Goal: Task Accomplishment & Management: Use online tool/utility

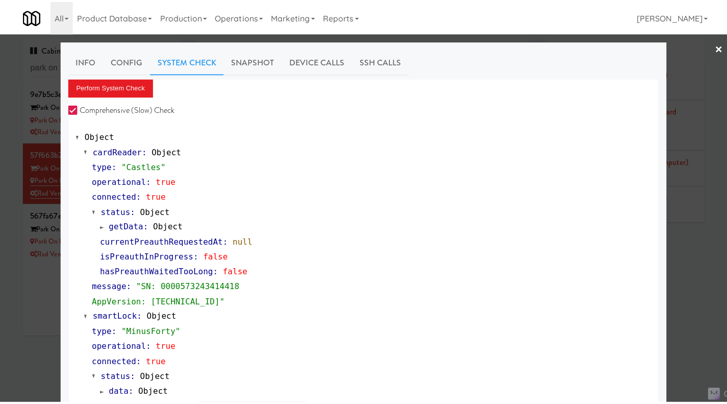
scroll to position [389, 0]
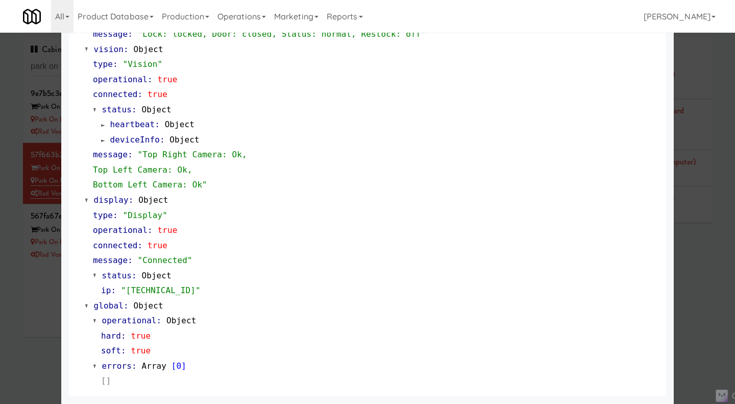
click at [31, 332] on div at bounding box center [367, 202] width 735 height 404
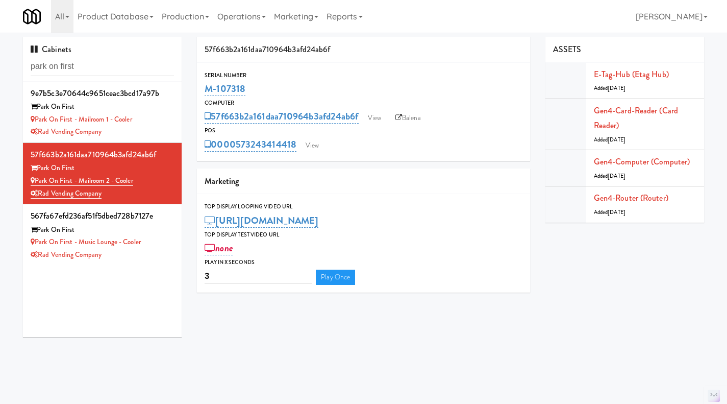
drag, startPoint x: 296, startPoint y: 158, endPoint x: 236, endPoint y: 156, distance: 60.7
click at [236, 156] on div "Serial Number M-107318 Computer 57f663b2a161daa710964b3afd24ab6f View Balena PO…" at bounding box center [363, 112] width 333 height 98
copy link "573243414418"
click at [155, 115] on div "Park on First - Mailroom 1 - Cooler" at bounding box center [102, 119] width 143 height 13
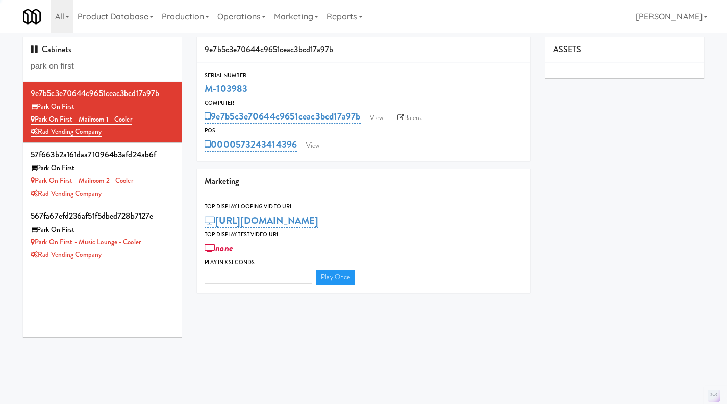
type input "3"
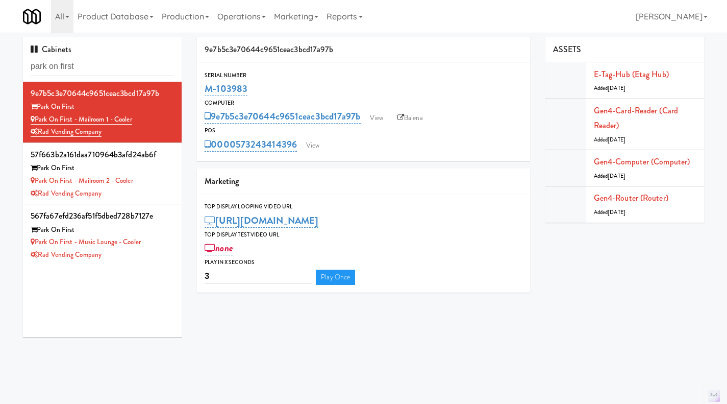
drag, startPoint x: 260, startPoint y: 91, endPoint x: 197, endPoint y: 93, distance: 63.3
click at [197, 93] on div "Serial Number M-103983" at bounding box center [363, 84] width 333 height 28
copy link "M-103983"
click at [151, 178] on div "Park on First - Mailroom 2 - Cooler" at bounding box center [102, 181] width 143 height 13
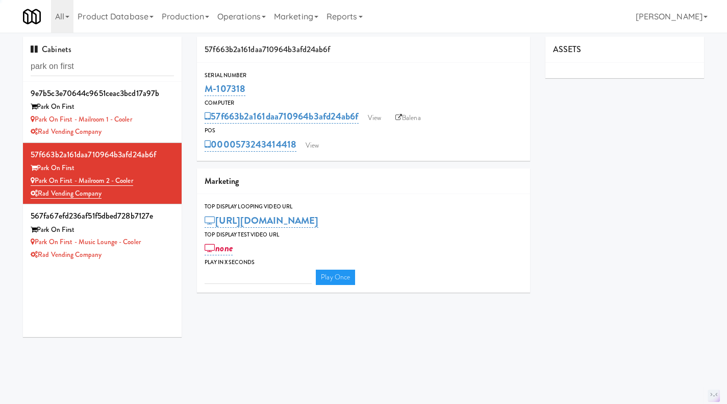
type input "3"
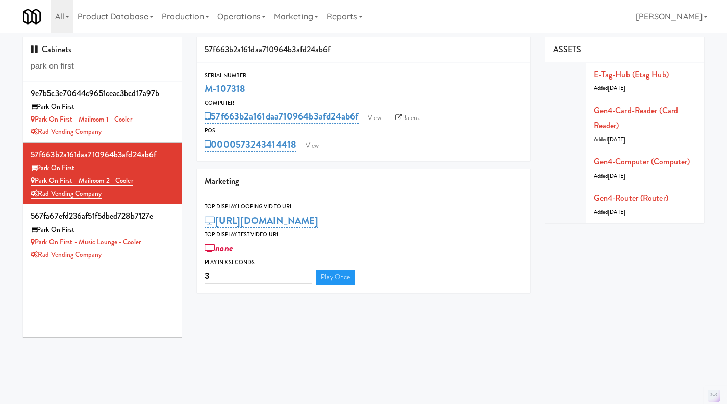
drag, startPoint x: 259, startPoint y: 81, endPoint x: 202, endPoint y: 95, distance: 59.4
click at [202, 95] on div "Serial Number M-107318" at bounding box center [363, 84] width 333 height 28
copy link "M-107318"
drag, startPoint x: 143, startPoint y: 255, endPoint x: 153, endPoint y: 226, distance: 30.7
click at [143, 255] on div "Rad Vending Company" at bounding box center [102, 255] width 143 height 13
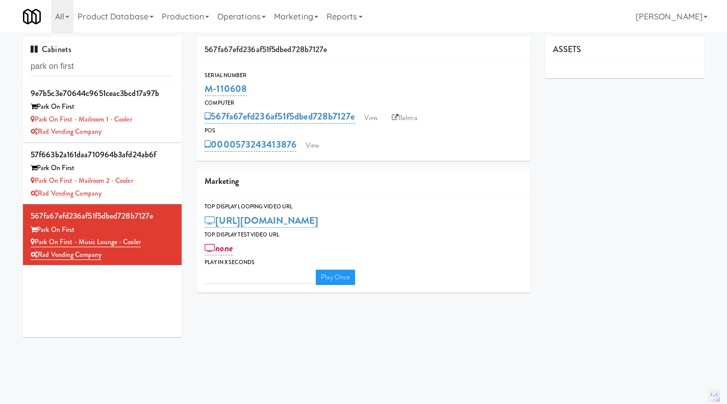
type input "3"
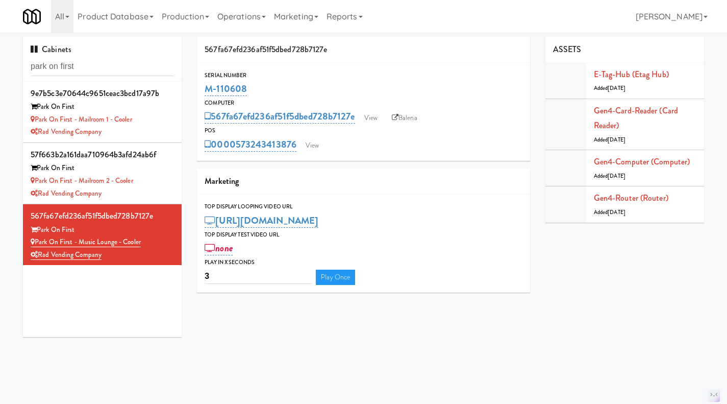
drag, startPoint x: 265, startPoint y: 86, endPoint x: 204, endPoint y: 85, distance: 61.2
click at [204, 85] on div "Serial Number M-110608" at bounding box center [363, 84] width 333 height 28
copy link "M-110608"
click at [158, 179] on div "Park on First - Mailroom 2 - Cooler" at bounding box center [102, 181] width 143 height 13
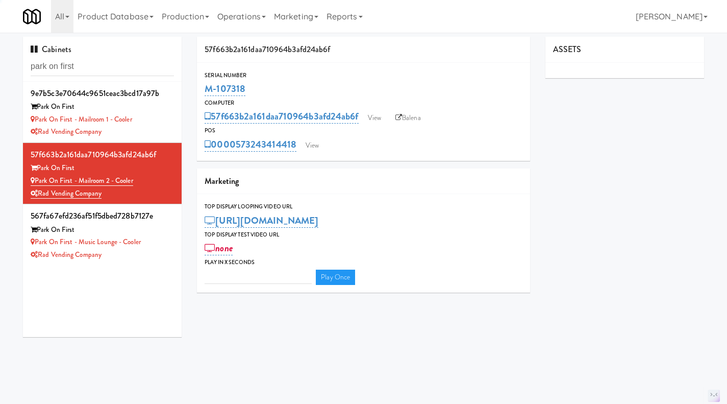
type input "3"
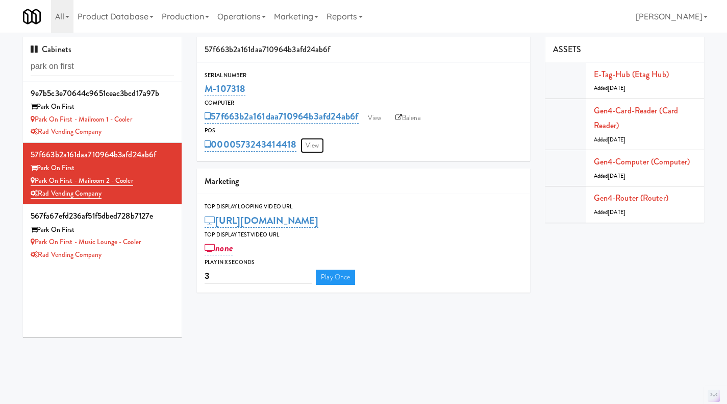
click at [317, 140] on link "View" at bounding box center [312, 145] width 23 height 15
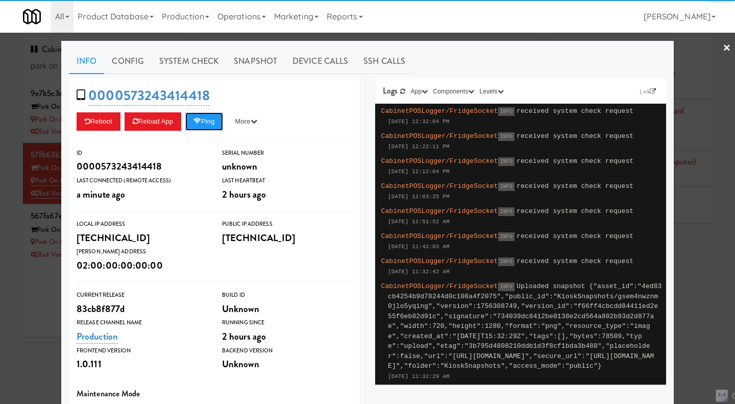
click at [207, 120] on button "Ping" at bounding box center [204, 121] width 38 height 18
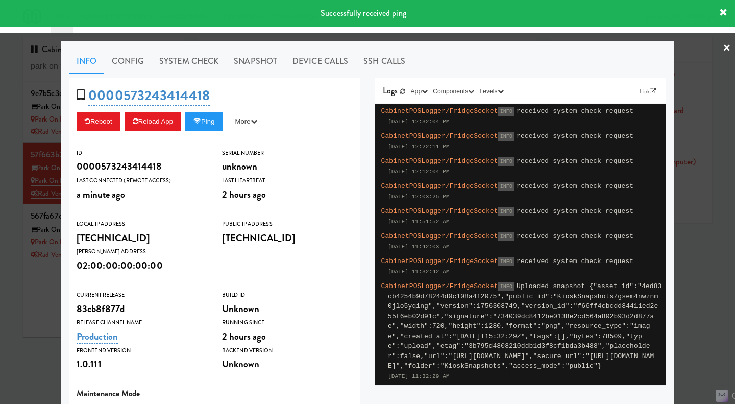
click at [459, 38] on div at bounding box center [367, 202] width 735 height 404
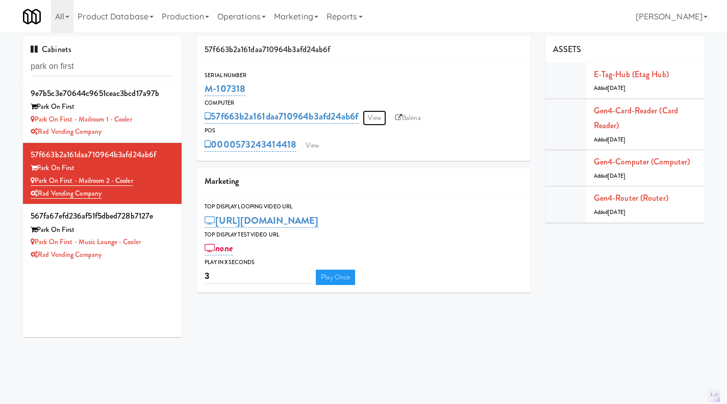
click at [380, 116] on link "View" at bounding box center [374, 117] width 23 height 15
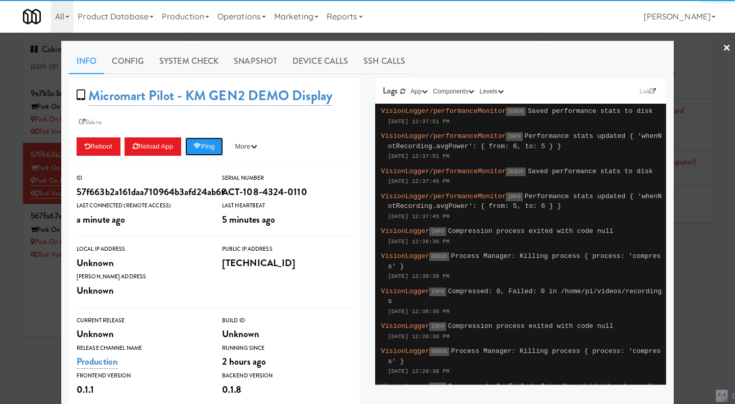
click at [213, 150] on button "Ping" at bounding box center [204, 146] width 38 height 18
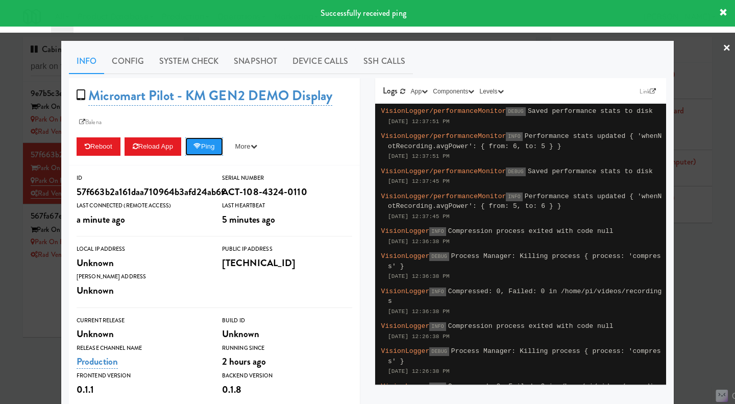
click at [214, 145] on button "Ping" at bounding box center [204, 146] width 38 height 18
click at [471, 37] on div at bounding box center [367, 202] width 735 height 404
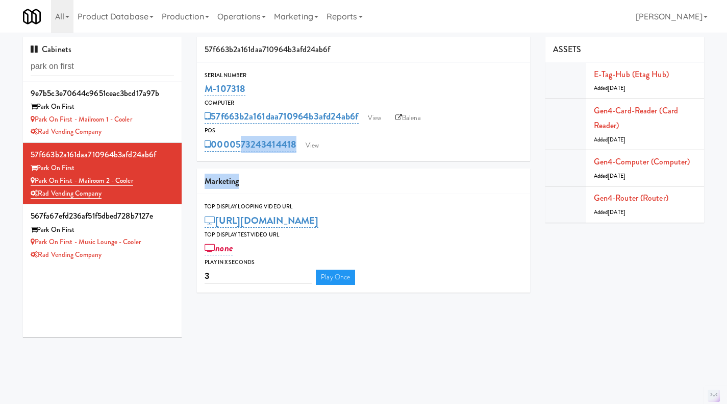
drag, startPoint x: 295, startPoint y: 161, endPoint x: 239, endPoint y: 156, distance: 56.3
click at [239, 156] on div "57f663b2a161daa710964b3afd24ab6f Serial Number M-107318 Computer 57f663b2a161da…" at bounding box center [363, 168] width 349 height 263
click at [288, 164] on div "57f663b2a161daa710964b3afd24ab6f Serial Number M-107318 Computer 57f663b2a161da…" at bounding box center [363, 168] width 349 height 263
drag, startPoint x: 299, startPoint y: 158, endPoint x: 237, endPoint y: 152, distance: 62.1
click at [237, 152] on div "Serial Number M-107318 Computer 57f663b2a161daa710964b3afd24ab6f View Balena PO…" at bounding box center [363, 112] width 333 height 98
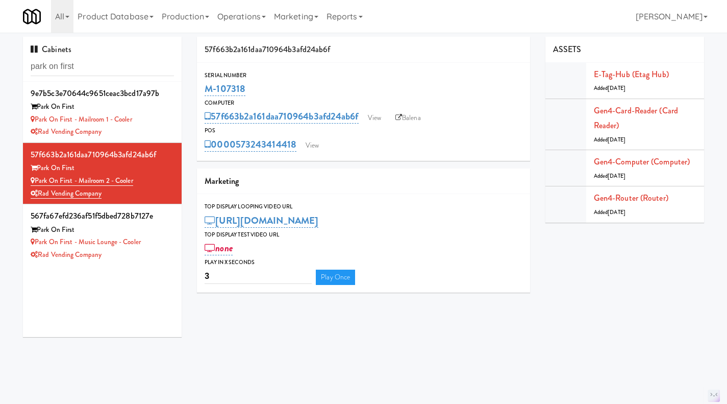
copy link "573243414418"
